Goal: Transaction & Acquisition: Book appointment/travel/reservation

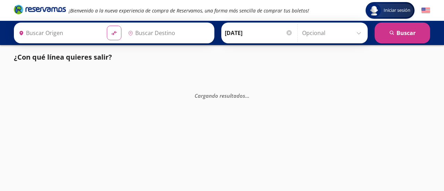
type input "[PERSON_NAME], [GEOGRAPHIC_DATA]"
type input "[GEOGRAPHIC_DATA], [GEOGRAPHIC_DATA]"
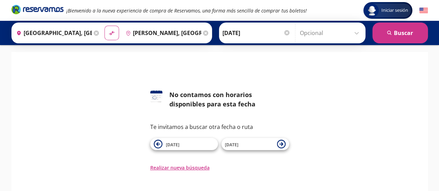
click at [256, 33] on input "[DATE]" at bounding box center [256, 32] width 68 height 17
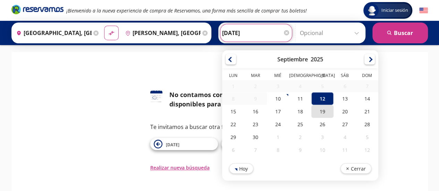
click at [317, 113] on div "19" at bounding box center [322, 111] width 22 height 13
type input "[DATE]"
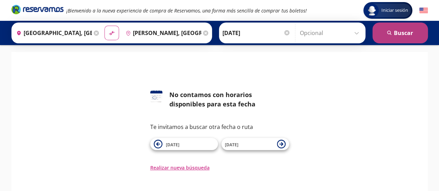
click at [402, 37] on button "search [GEOGRAPHIC_DATA]" at bounding box center [399, 33] width 55 height 21
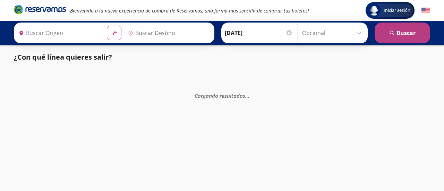
type input "[GEOGRAPHIC_DATA], [GEOGRAPHIC_DATA]"
type input "[PERSON_NAME], [GEOGRAPHIC_DATA]"
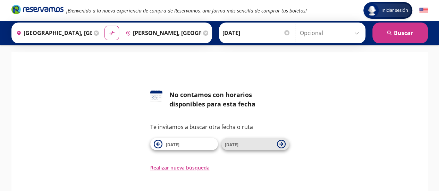
click at [282, 144] on icon at bounding box center [281, 144] width 4 height 4
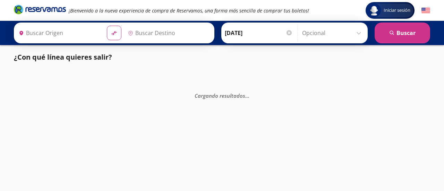
type input "[GEOGRAPHIC_DATA], [GEOGRAPHIC_DATA]"
type input "[PERSON_NAME], [GEOGRAPHIC_DATA]"
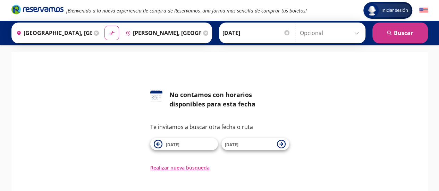
click at [282, 144] on icon at bounding box center [281, 144] width 4 height 4
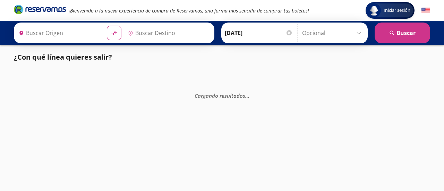
type input "[PERSON_NAME], [GEOGRAPHIC_DATA]"
type input "[GEOGRAPHIC_DATA], [GEOGRAPHIC_DATA]"
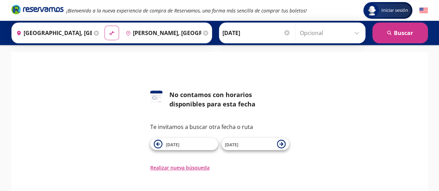
click at [282, 144] on icon at bounding box center [281, 144] width 4 height 4
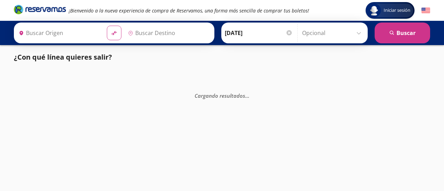
type input "[GEOGRAPHIC_DATA], [GEOGRAPHIC_DATA]"
type input "[PERSON_NAME], [GEOGRAPHIC_DATA]"
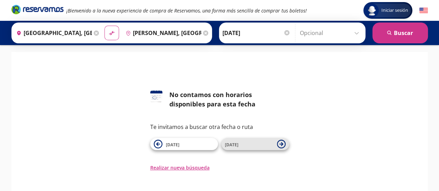
click at [279, 143] on icon at bounding box center [281, 144] width 9 height 9
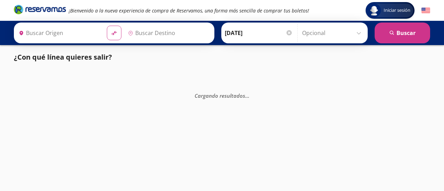
type input "[GEOGRAPHIC_DATA], [GEOGRAPHIC_DATA]"
type input "[PERSON_NAME], [GEOGRAPHIC_DATA]"
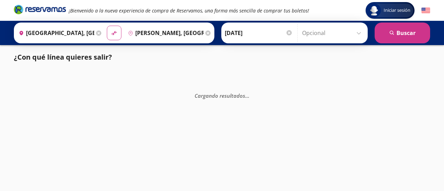
click at [251, 33] on input "[DATE]" at bounding box center [259, 32] width 68 height 17
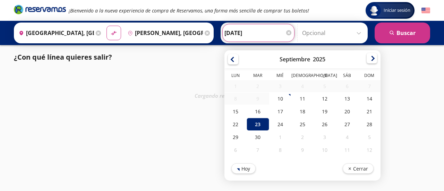
click at [367, 59] on div at bounding box center [372, 58] width 10 height 10
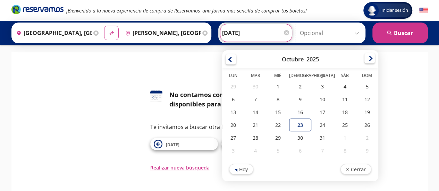
click at [364, 61] on div at bounding box center [369, 58] width 10 height 10
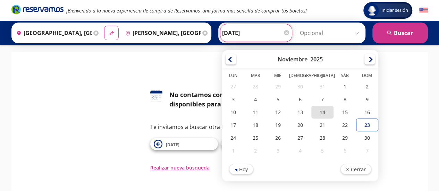
click at [320, 113] on div "14" at bounding box center [322, 112] width 22 height 13
type input "[DATE]"
click at [258, 33] on input "[DATE]" at bounding box center [256, 32] width 68 height 17
